Goal: Task Accomplishment & Management: Use online tool/utility

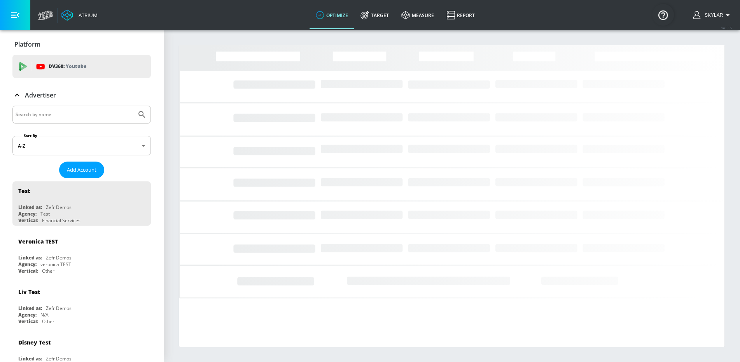
click at [142, 113] on div at bounding box center [81, 115] width 138 height 18
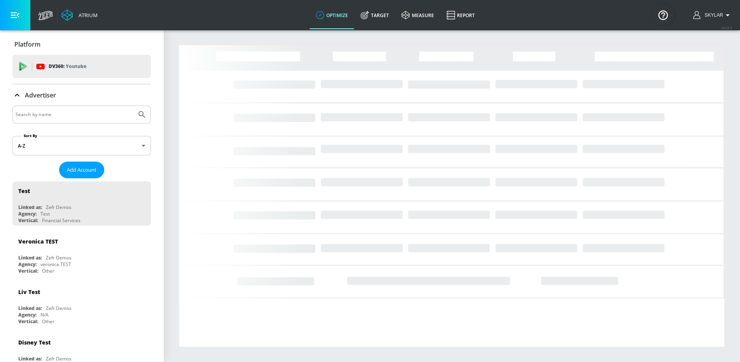
click at [67, 111] on input "Search by name" at bounding box center [75, 115] width 118 height 10
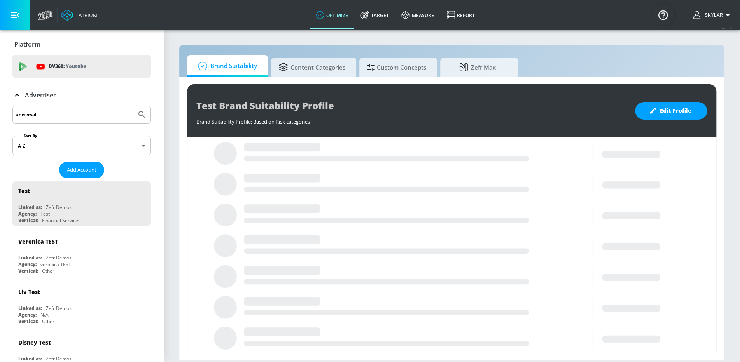
type input "universal"
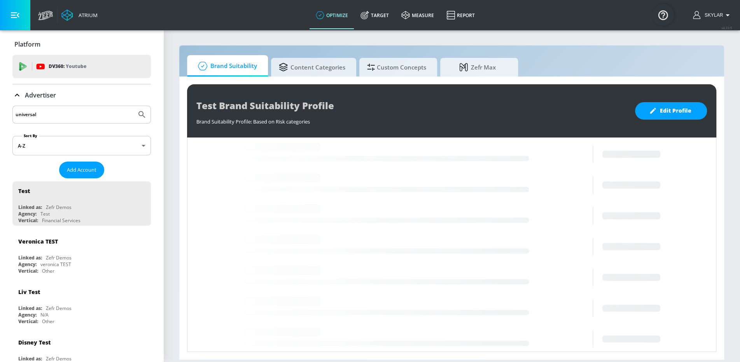
click at [140, 113] on icon "Submit Search" at bounding box center [141, 114] width 9 height 9
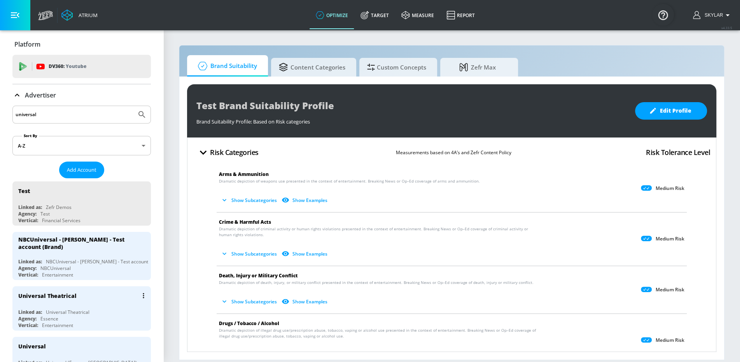
click at [143, 293] on icon "list of Advertiser" at bounding box center [143, 295] width 1 height 5
click at [53, 307] on div at bounding box center [370, 181] width 740 height 362
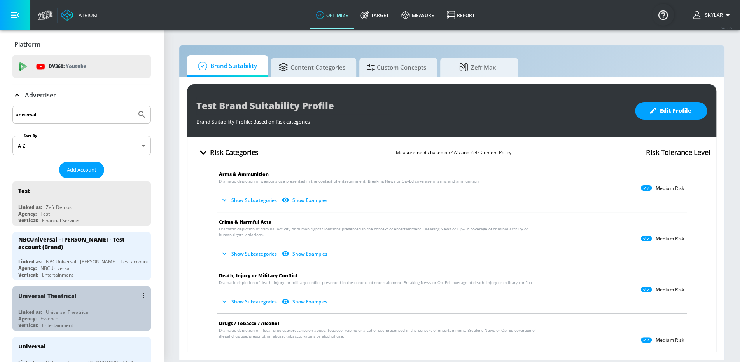
click at [95, 299] on div "Universal Theatrical" at bounding box center [83, 295] width 131 height 19
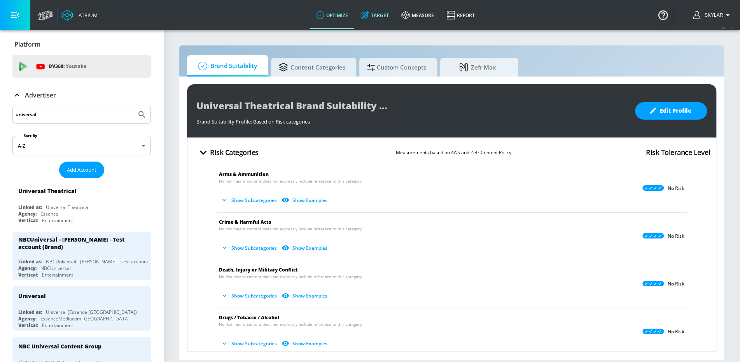
click at [379, 17] on link "Target" at bounding box center [374, 15] width 41 height 28
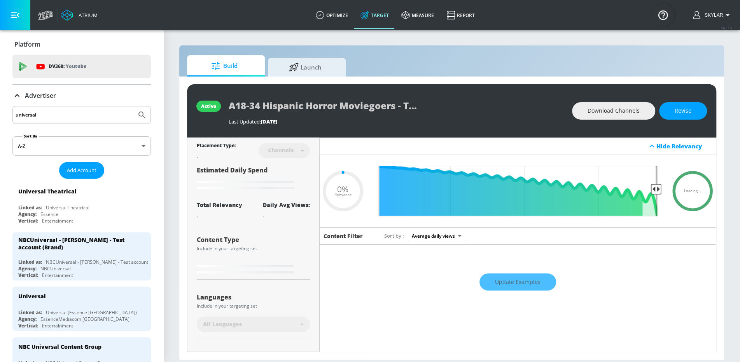
type input "0.05"
click at [17, 97] on icon at bounding box center [16, 95] width 9 height 9
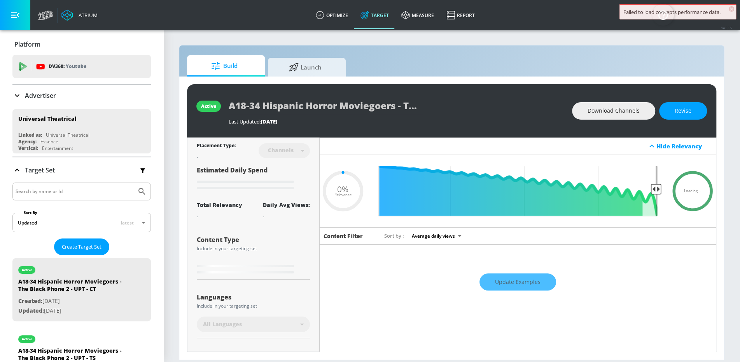
click at [65, 191] on input "Search by name or Id" at bounding box center [75, 192] width 118 height 10
type input "HIM"
click at [147, 190] on button "Submit Search" at bounding box center [141, 191] width 17 height 17
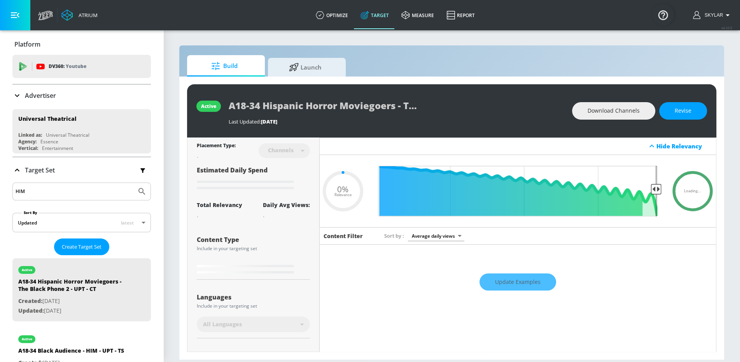
click at [141, 189] on icon "Submit Search" at bounding box center [141, 191] width 9 height 9
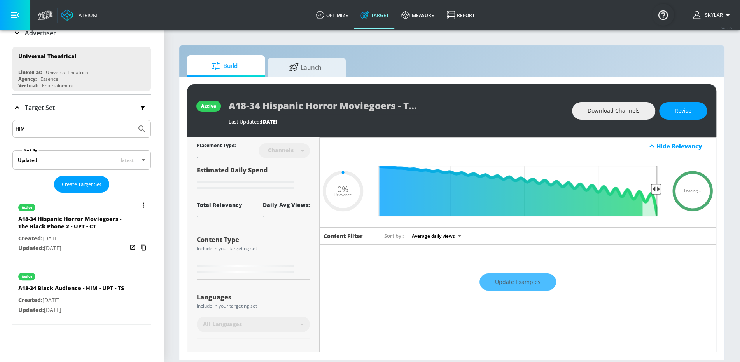
scroll to position [103, 0]
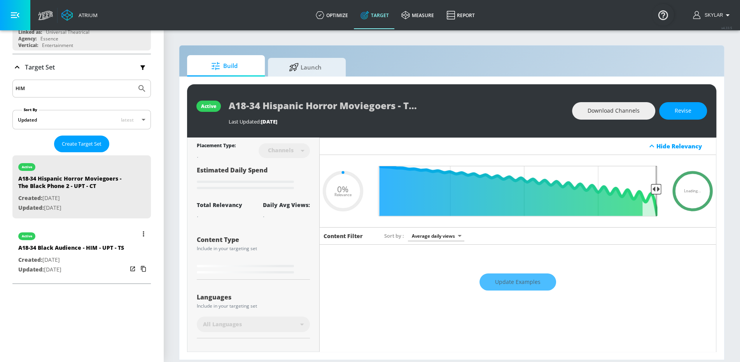
type input "0.58"
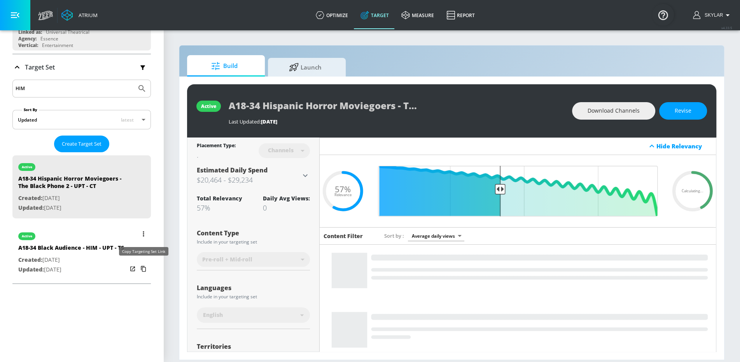
click at [143, 267] on icon "list of Target Set" at bounding box center [143, 269] width 12 height 12
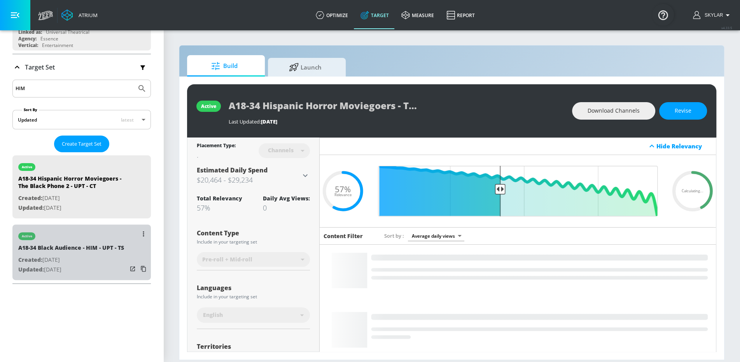
click at [77, 250] on div "A18-34 Black Audience - HIM - UPT - TS" at bounding box center [71, 249] width 106 height 11
type input "A18-34 Black Audience - HIM - UPT - TS"
type input "videos"
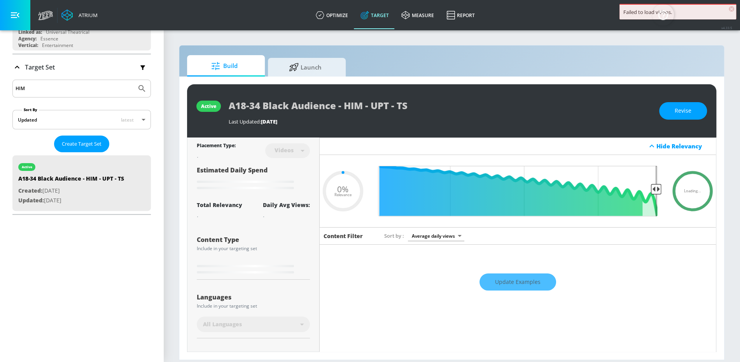
scroll to position [131, 0]
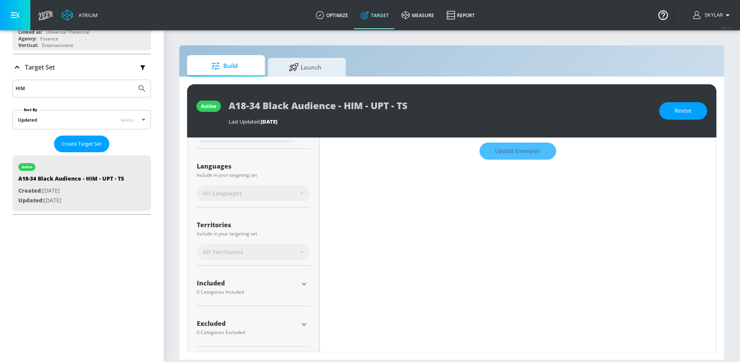
click at [305, 281] on icon "button" at bounding box center [303, 283] width 9 height 9
type input "0.6"
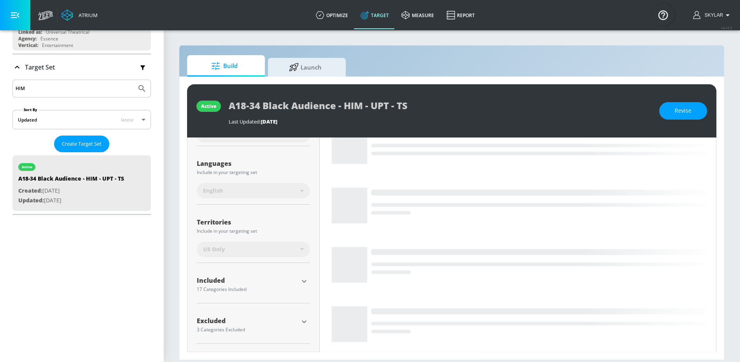
scroll to position [172, 0]
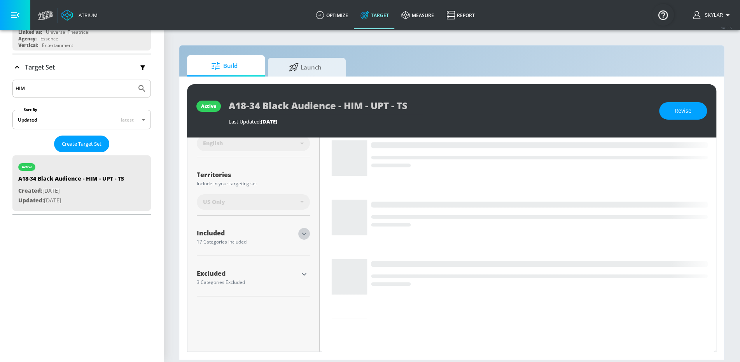
click at [305, 229] on icon "button" at bounding box center [303, 233] width 9 height 9
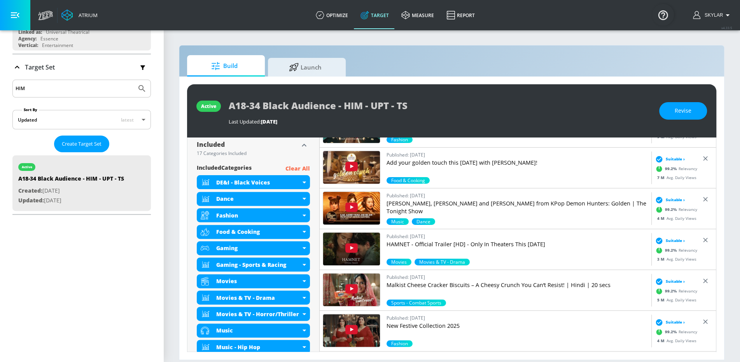
scroll to position [258, 0]
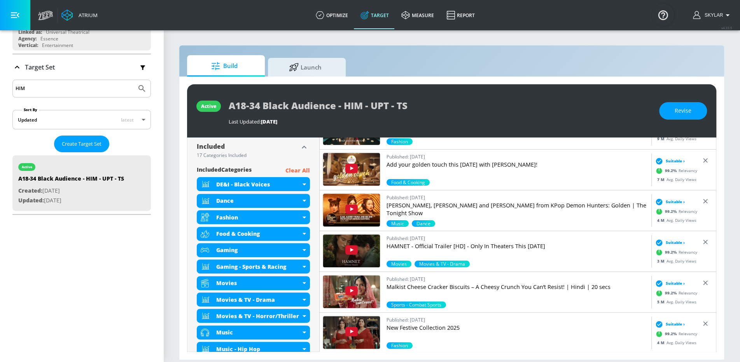
click at [305, 145] on icon "button" at bounding box center [303, 147] width 9 height 9
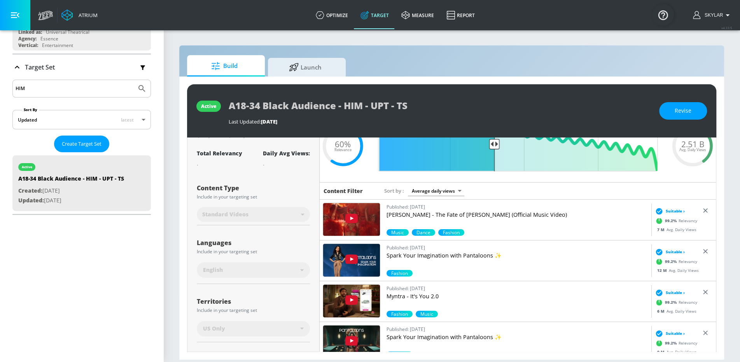
scroll to position [0, 0]
